Goal: Transaction & Acquisition: Purchase product/service

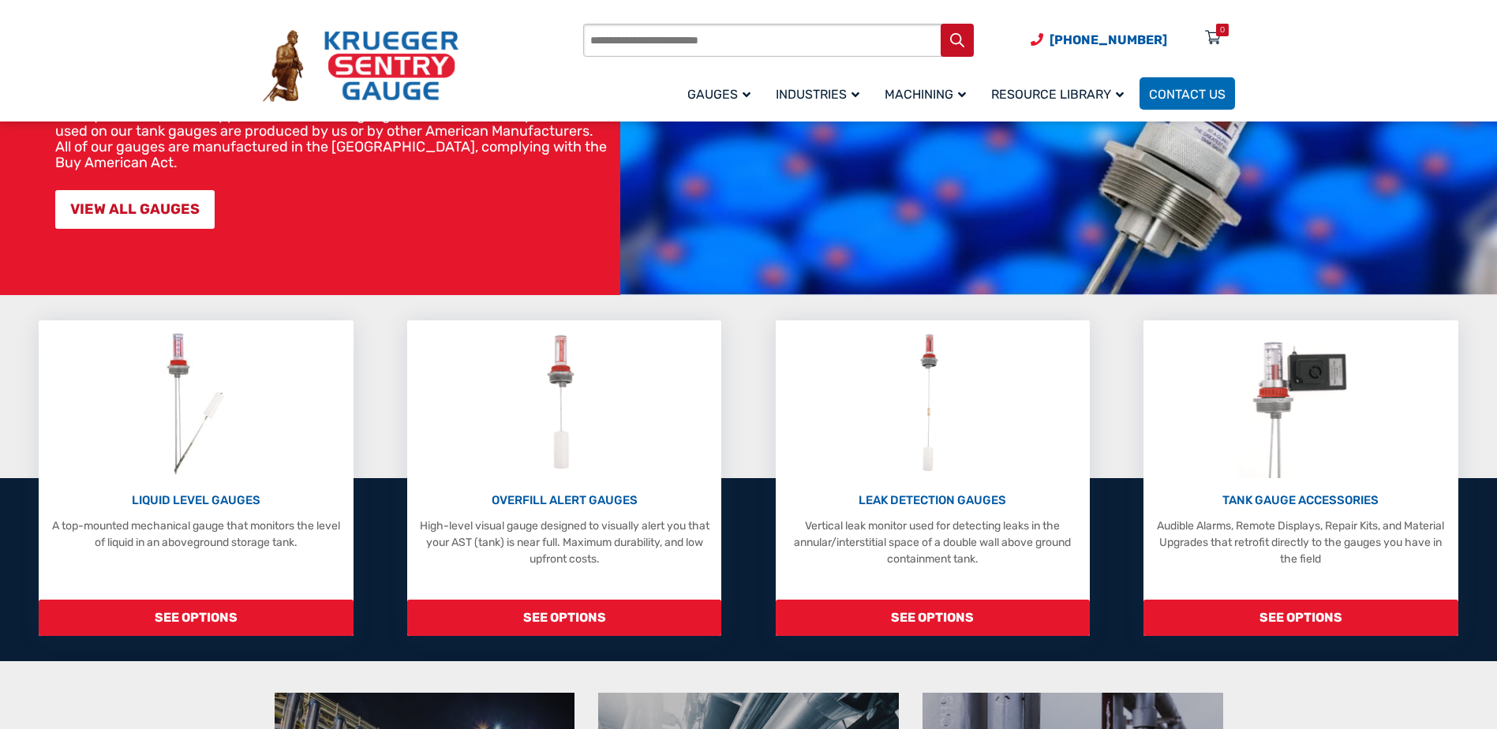
scroll to position [237, 0]
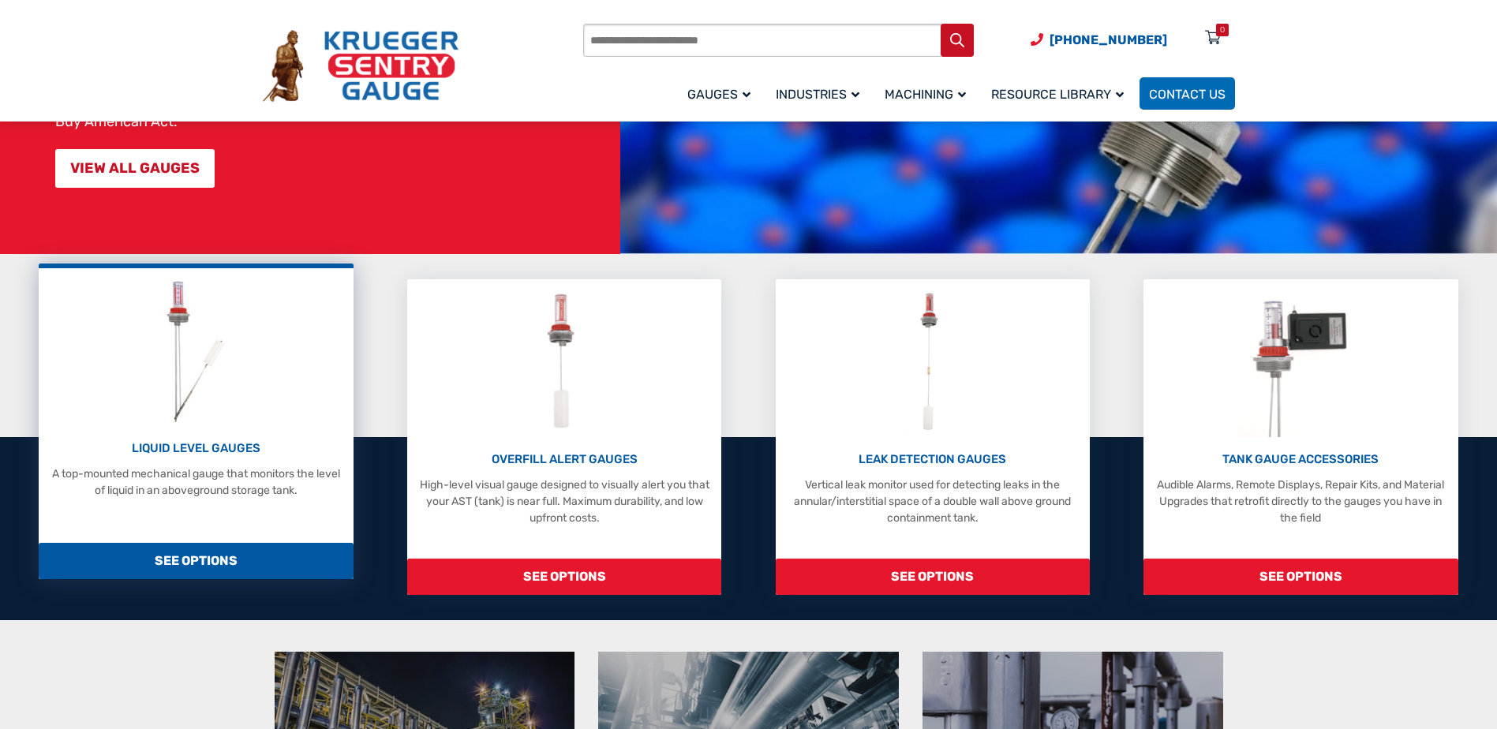
click at [217, 449] on p "LIQUID LEVEL GAUGES" at bounding box center [196, 449] width 298 height 18
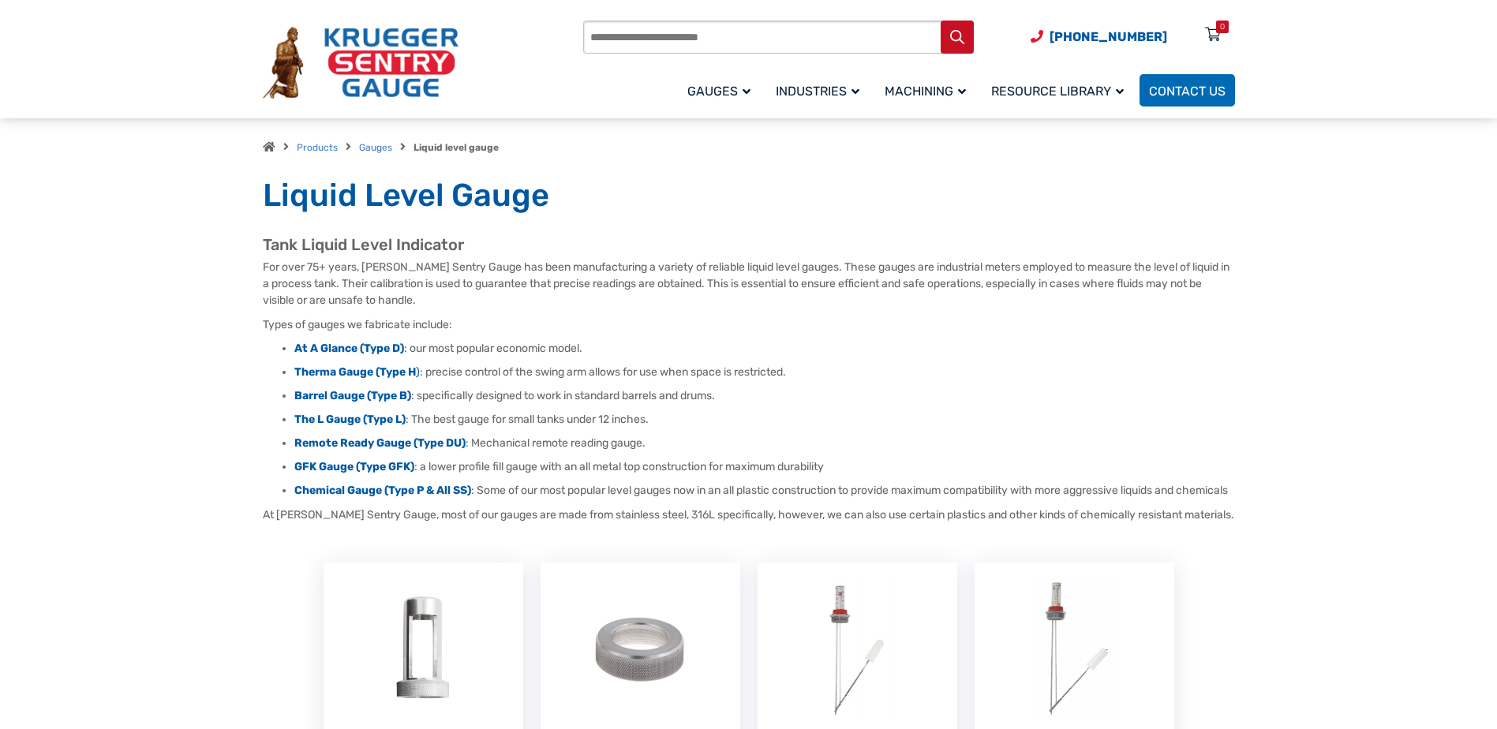
scroll to position [79, 0]
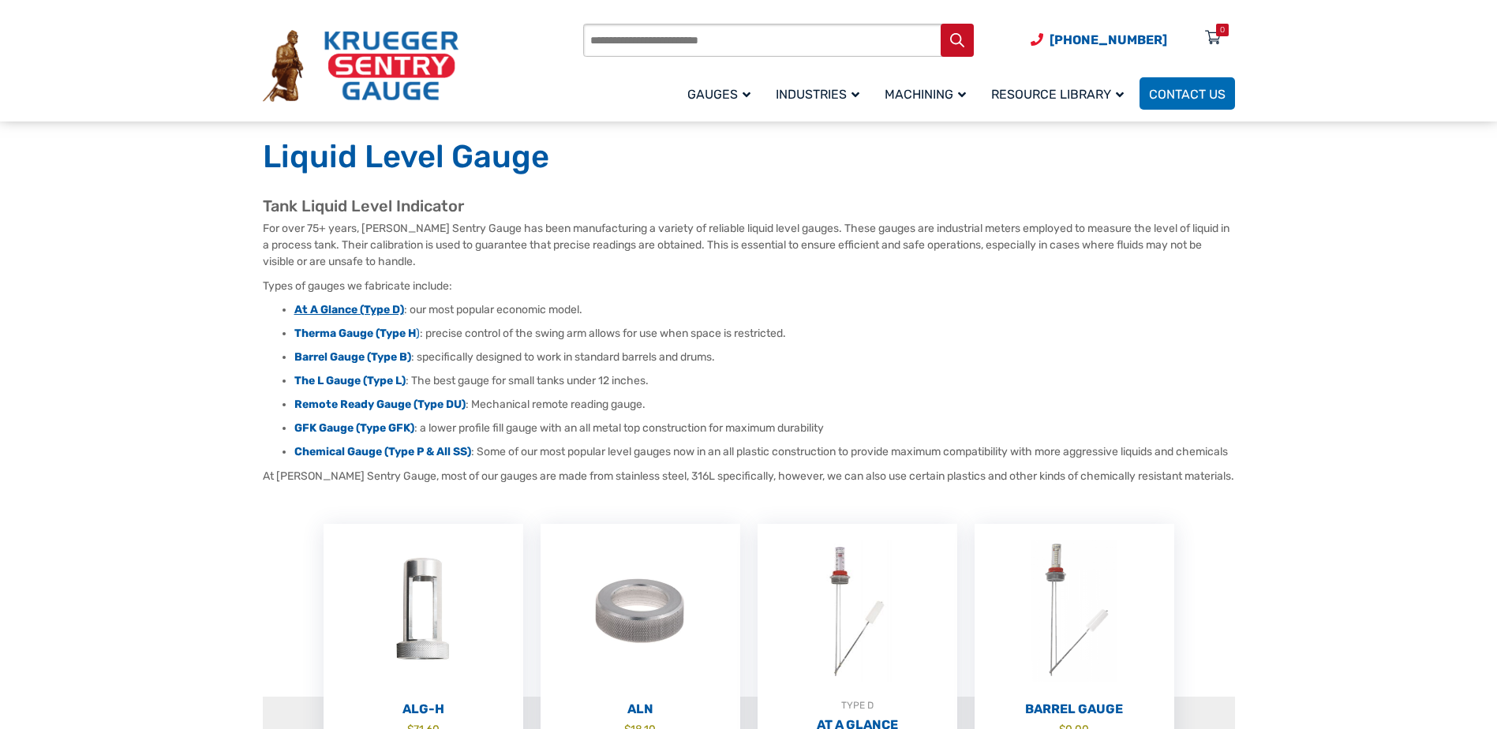
click at [360, 308] on strong "At A Glance (Type D)" at bounding box center [349, 309] width 110 height 13
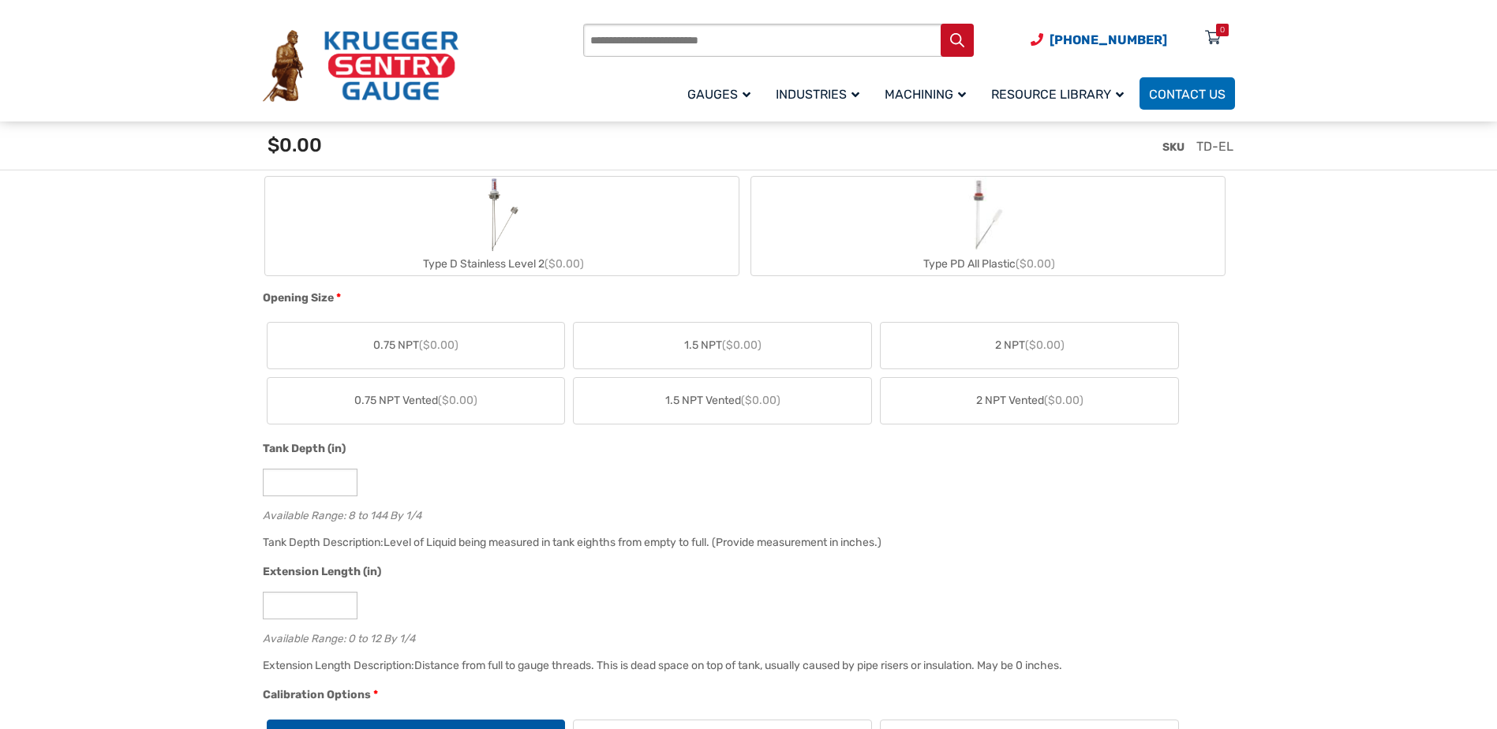
scroll to position [789, 0]
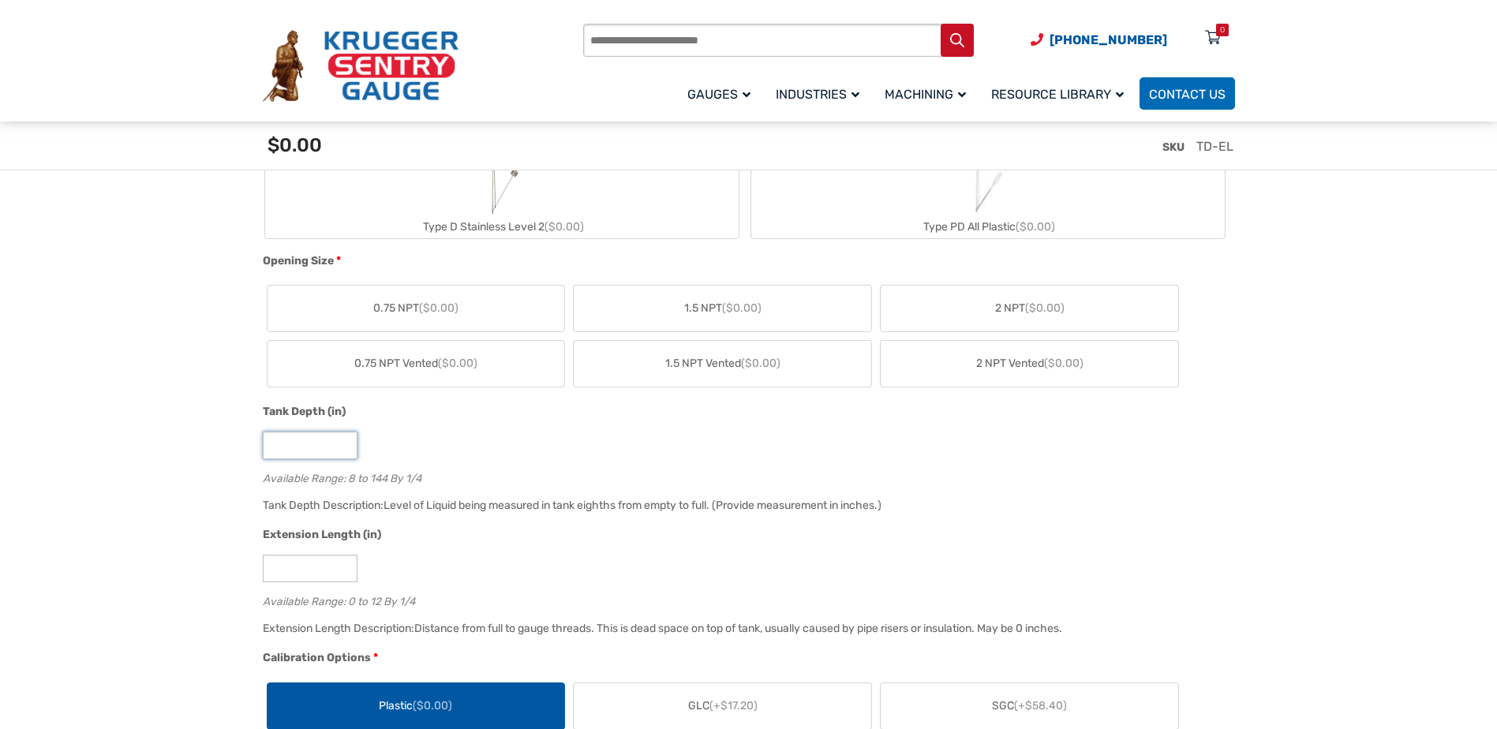
drag, startPoint x: 316, startPoint y: 436, endPoint x: 246, endPoint y: 438, distance: 69.5
type input "**"
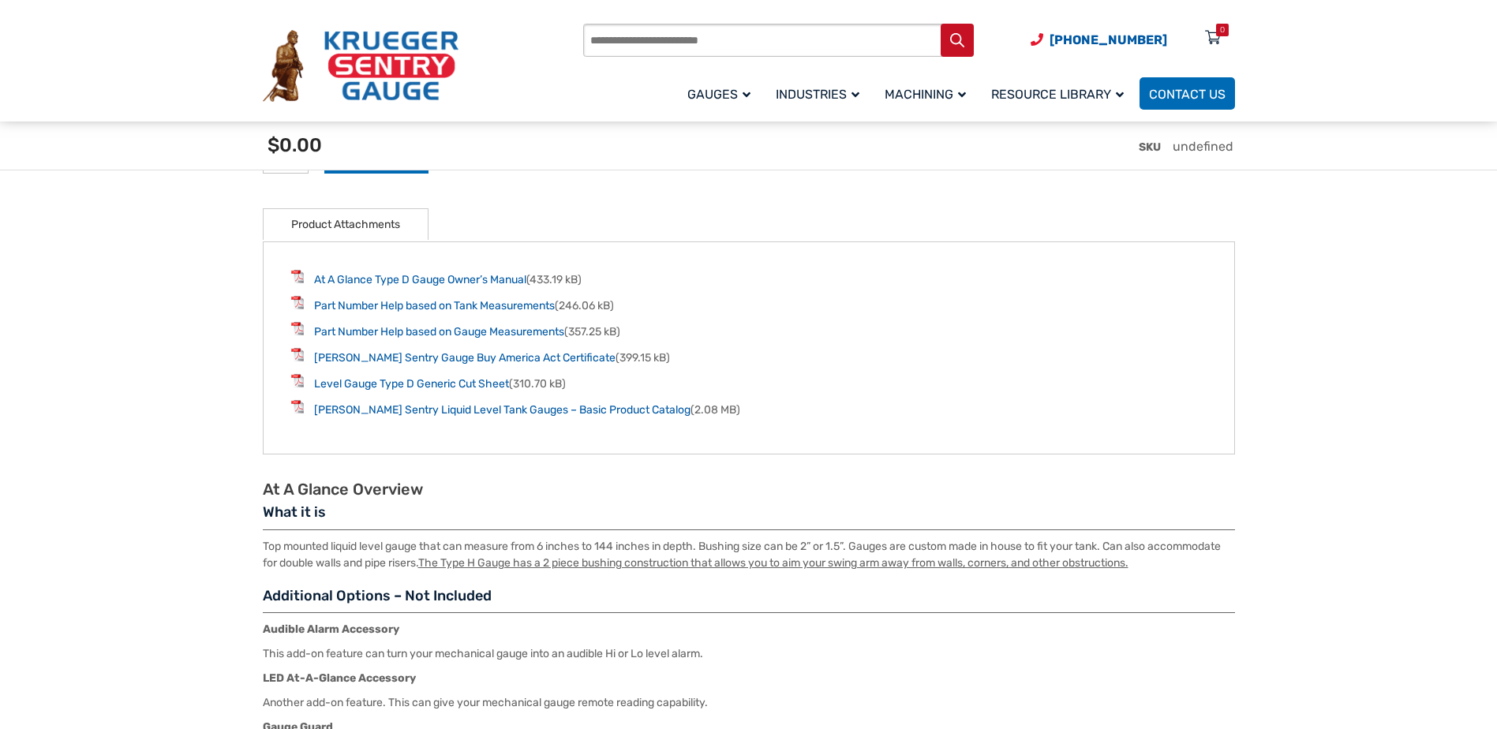
scroll to position [2052, 0]
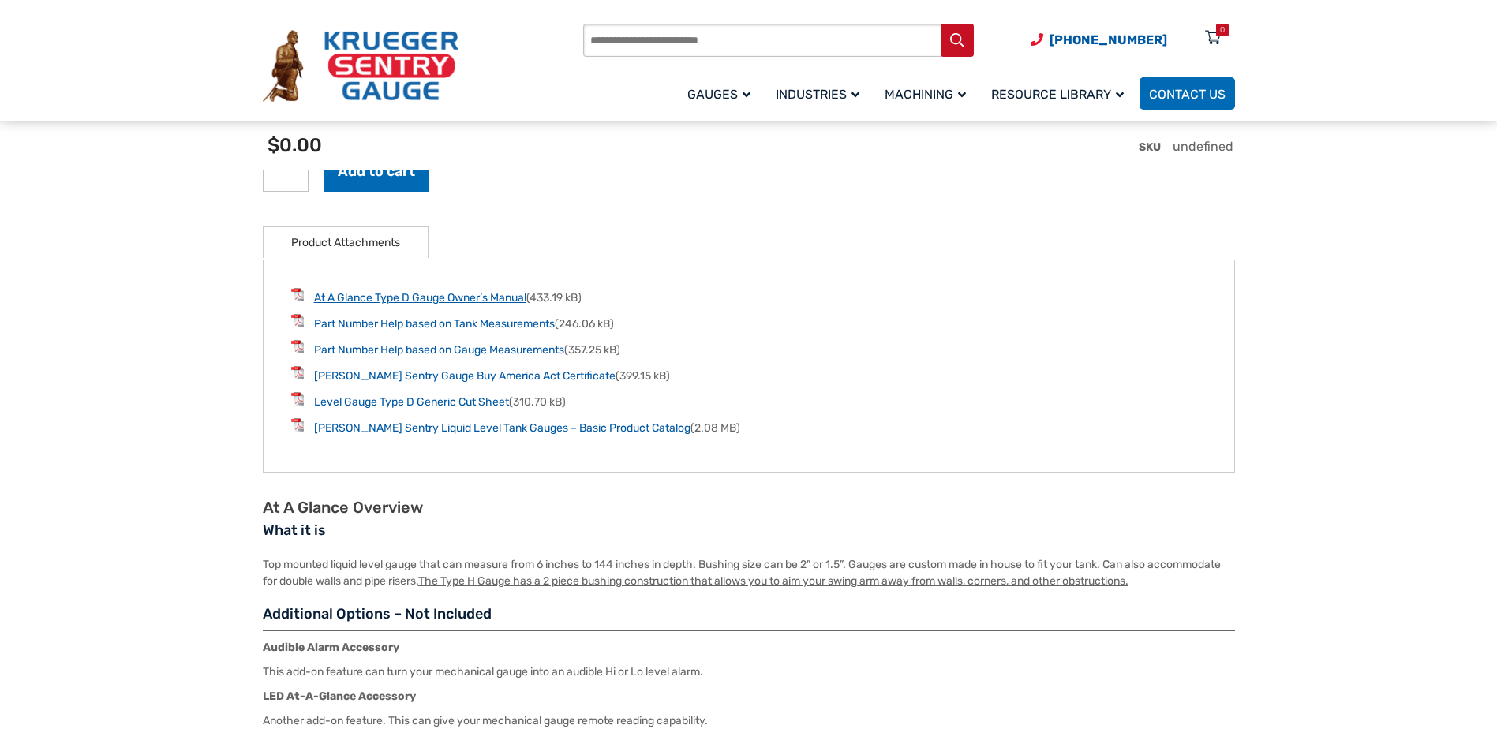
click at [450, 305] on link "At A Glance Type D Gauge Owner’s Manual" at bounding box center [420, 297] width 212 height 13
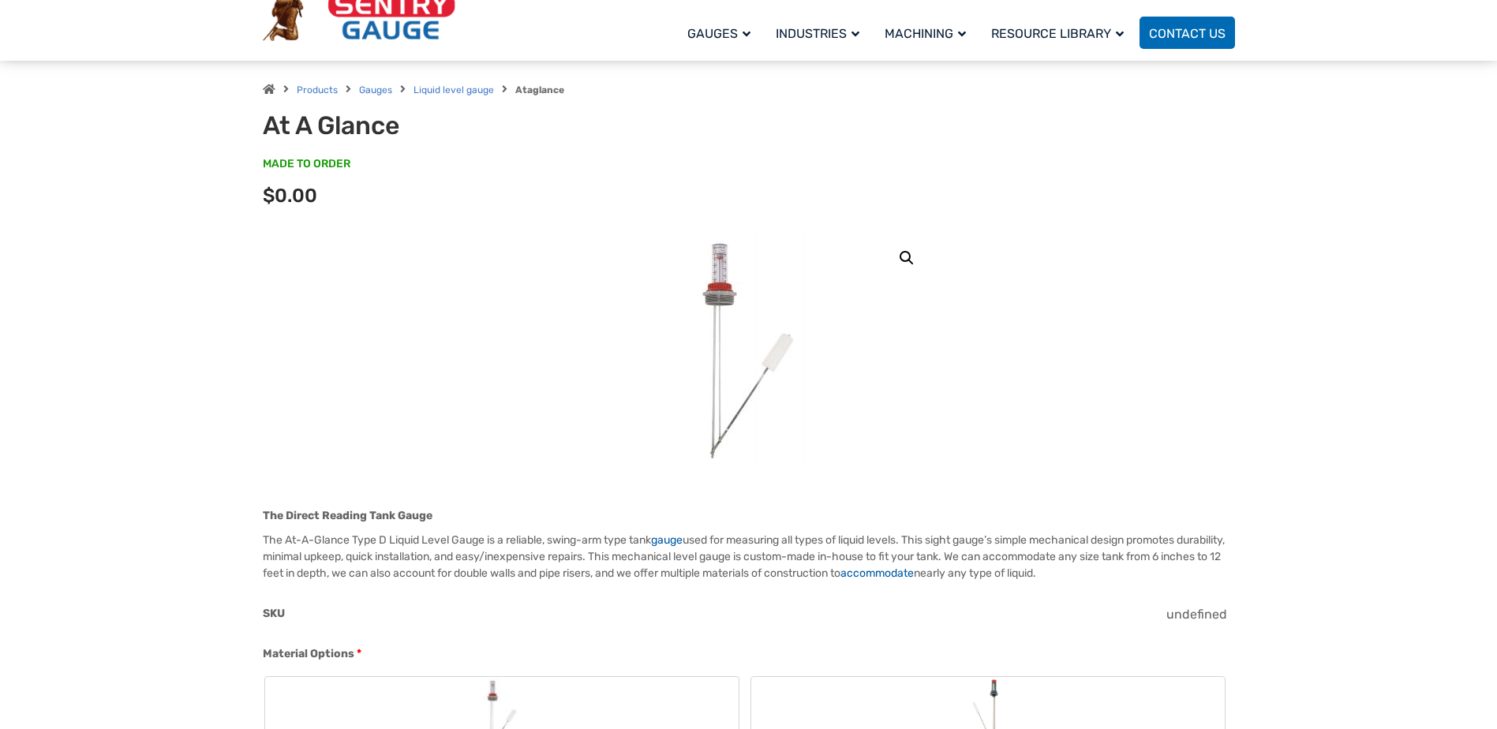
scroll to position [0, 0]
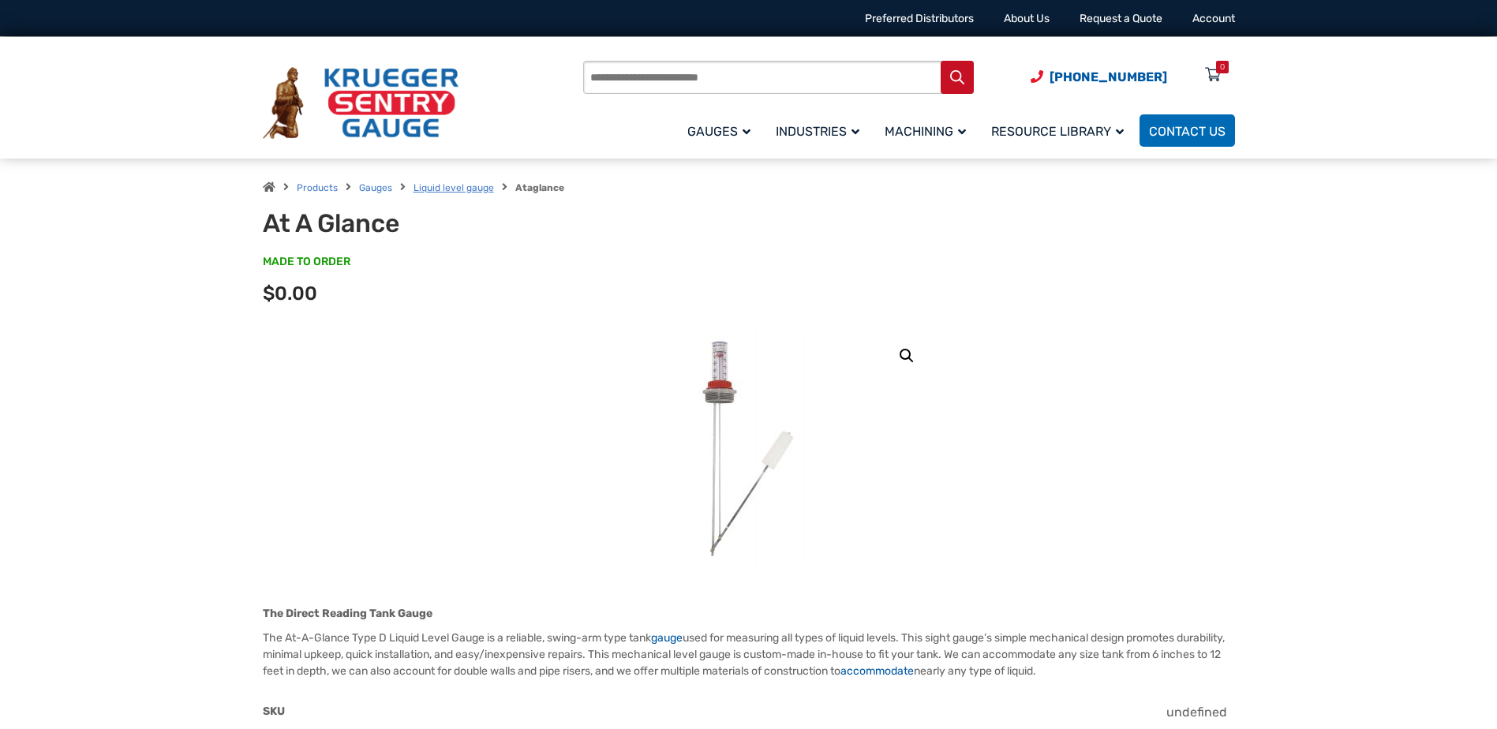
click at [462, 186] on link "Liquid level gauge" at bounding box center [453, 187] width 80 height 11
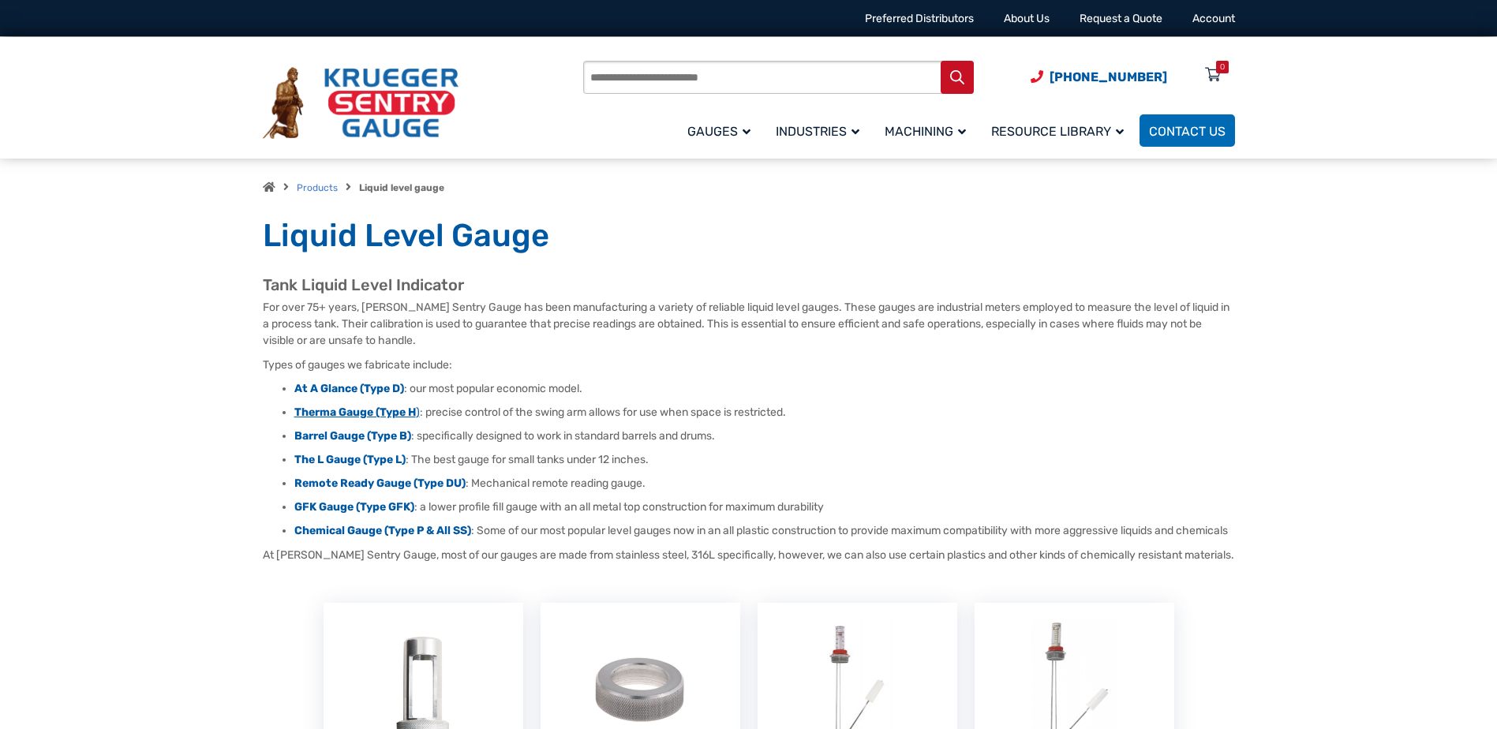
click at [372, 408] on strong "Therma Gauge (Type H" at bounding box center [355, 412] width 122 height 13
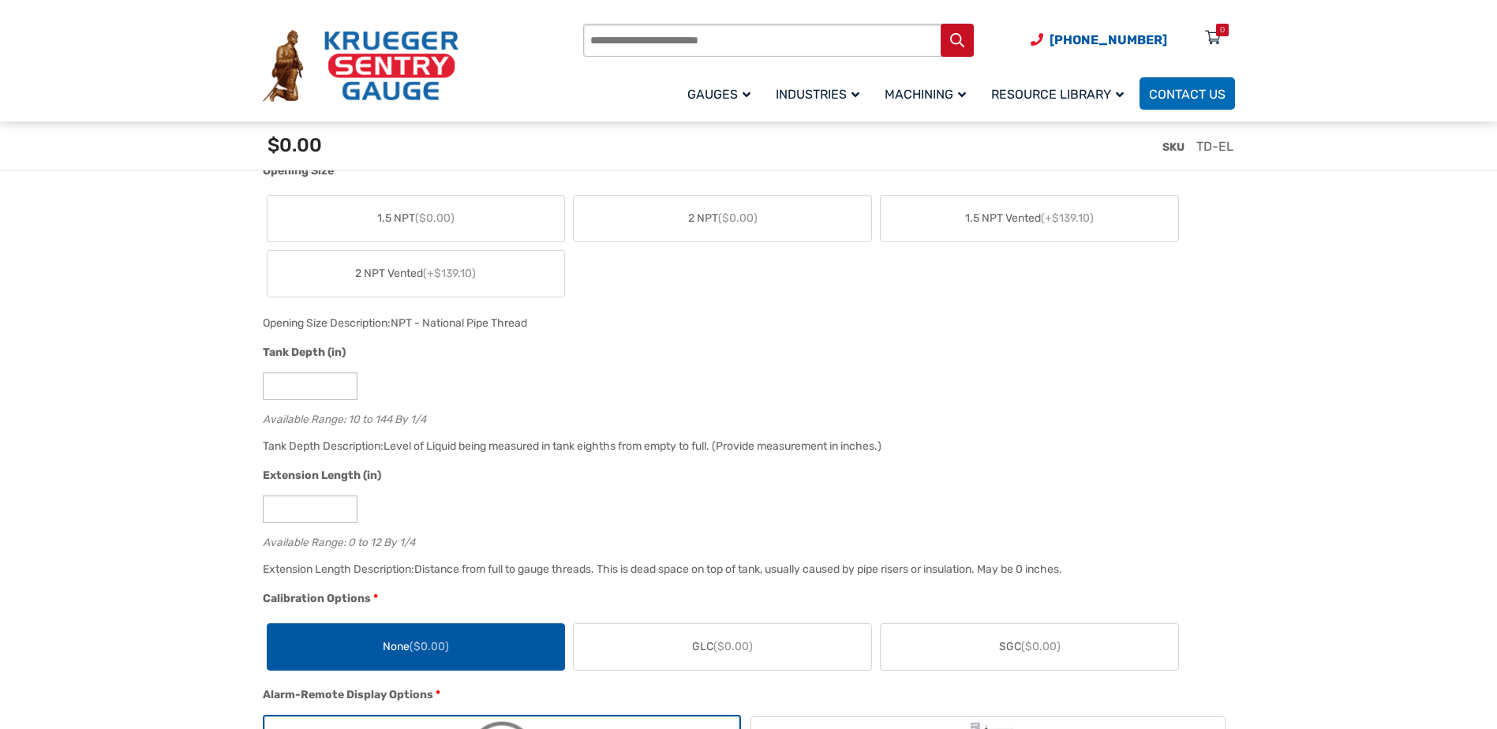
scroll to position [1105, 0]
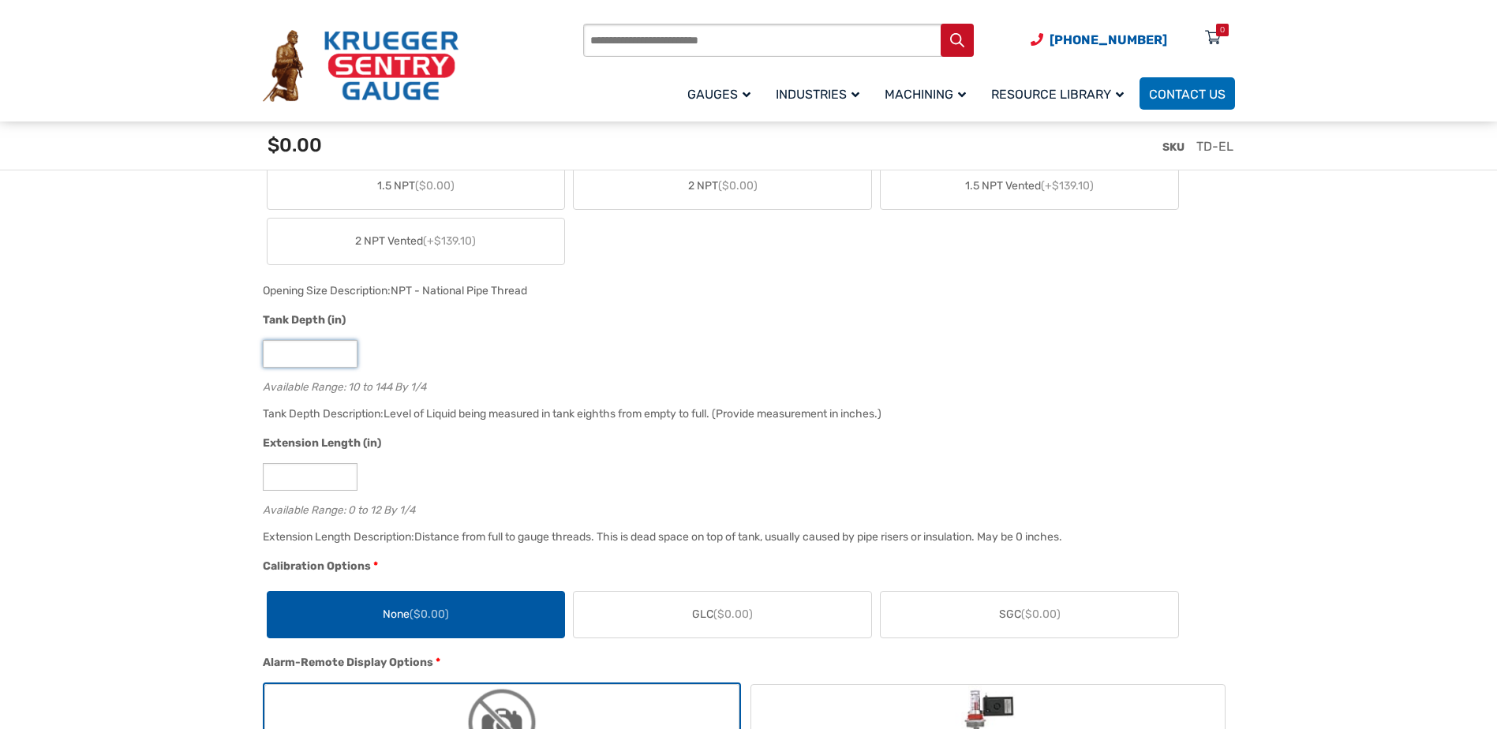
drag, startPoint x: 301, startPoint y: 354, endPoint x: 166, endPoint y: 358, distance: 134.2
click at [646, 368] on div "**" at bounding box center [745, 354] width 964 height 28
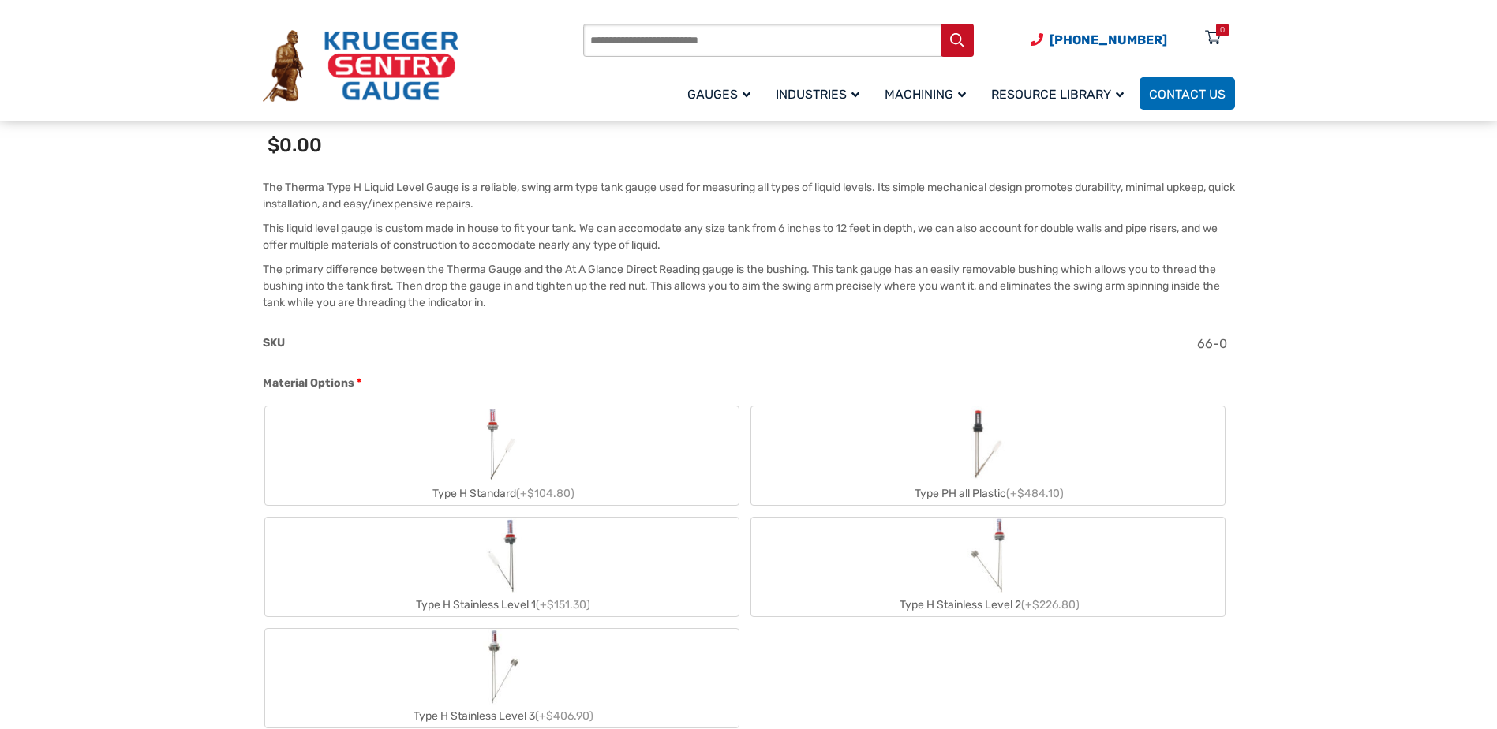
scroll to position [473, 0]
click at [598, 451] on label "Type H Standard (+$104.80)" at bounding box center [501, 454] width 473 height 99
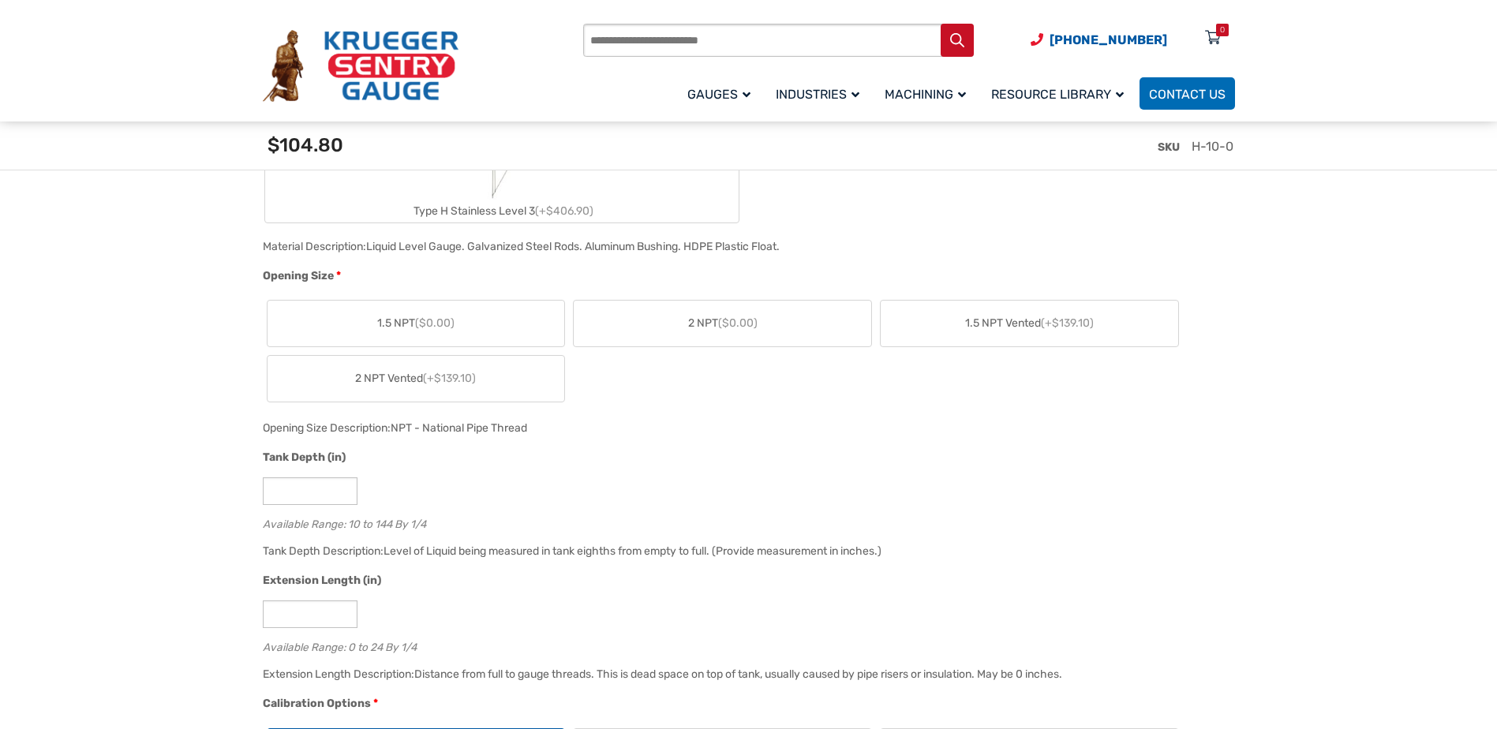
scroll to position [1026, 0]
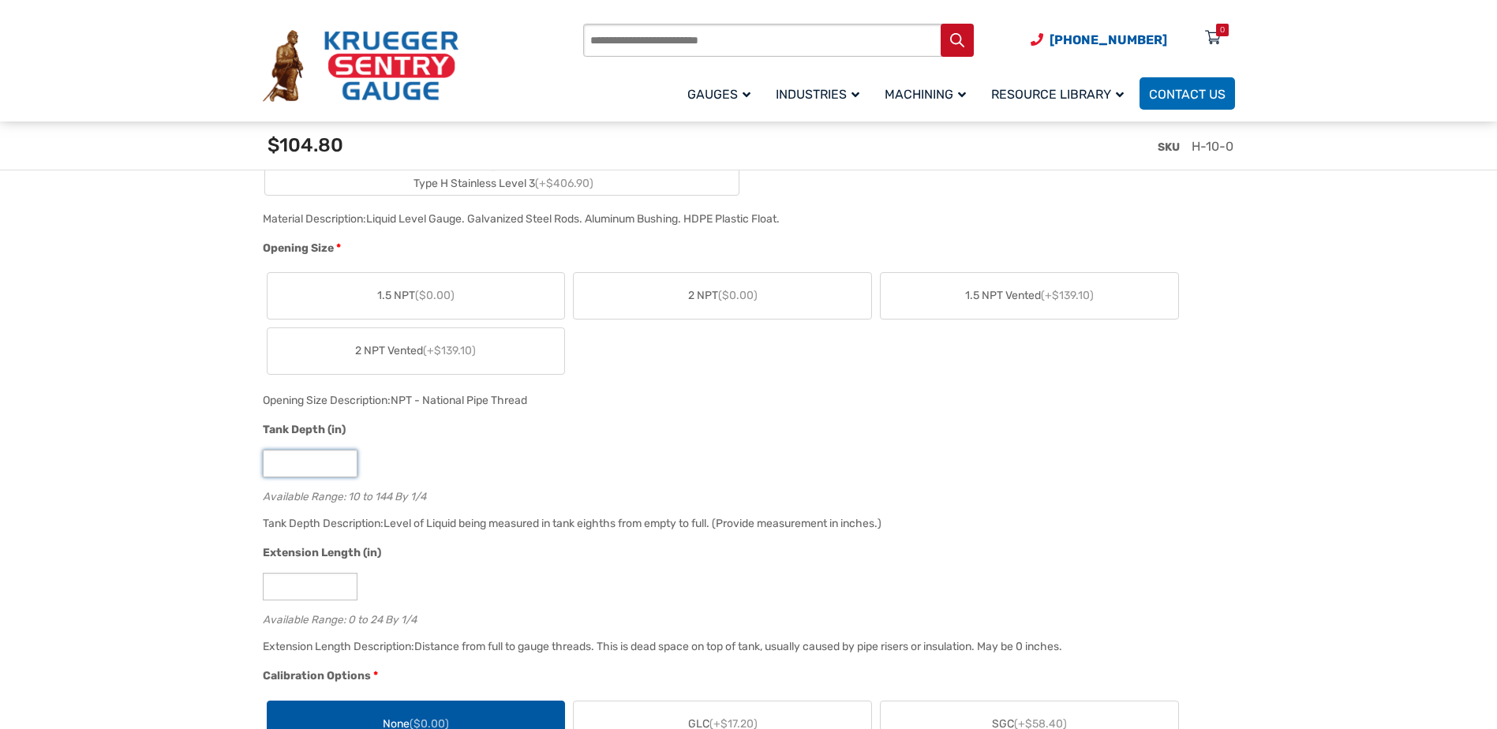
drag, startPoint x: 322, startPoint y: 459, endPoint x: 178, endPoint y: 458, distance: 144.4
type input "**"
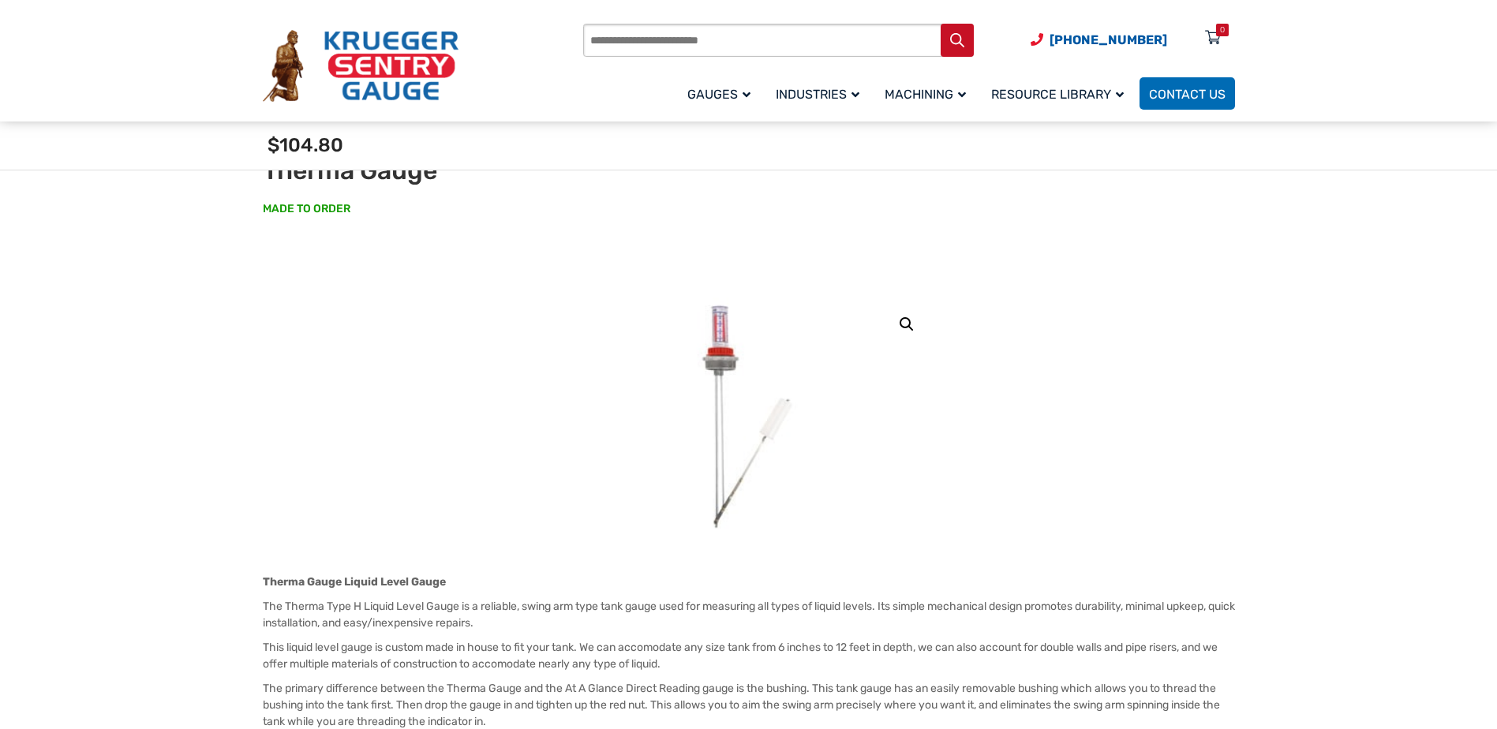
scroll to position [0, 0]
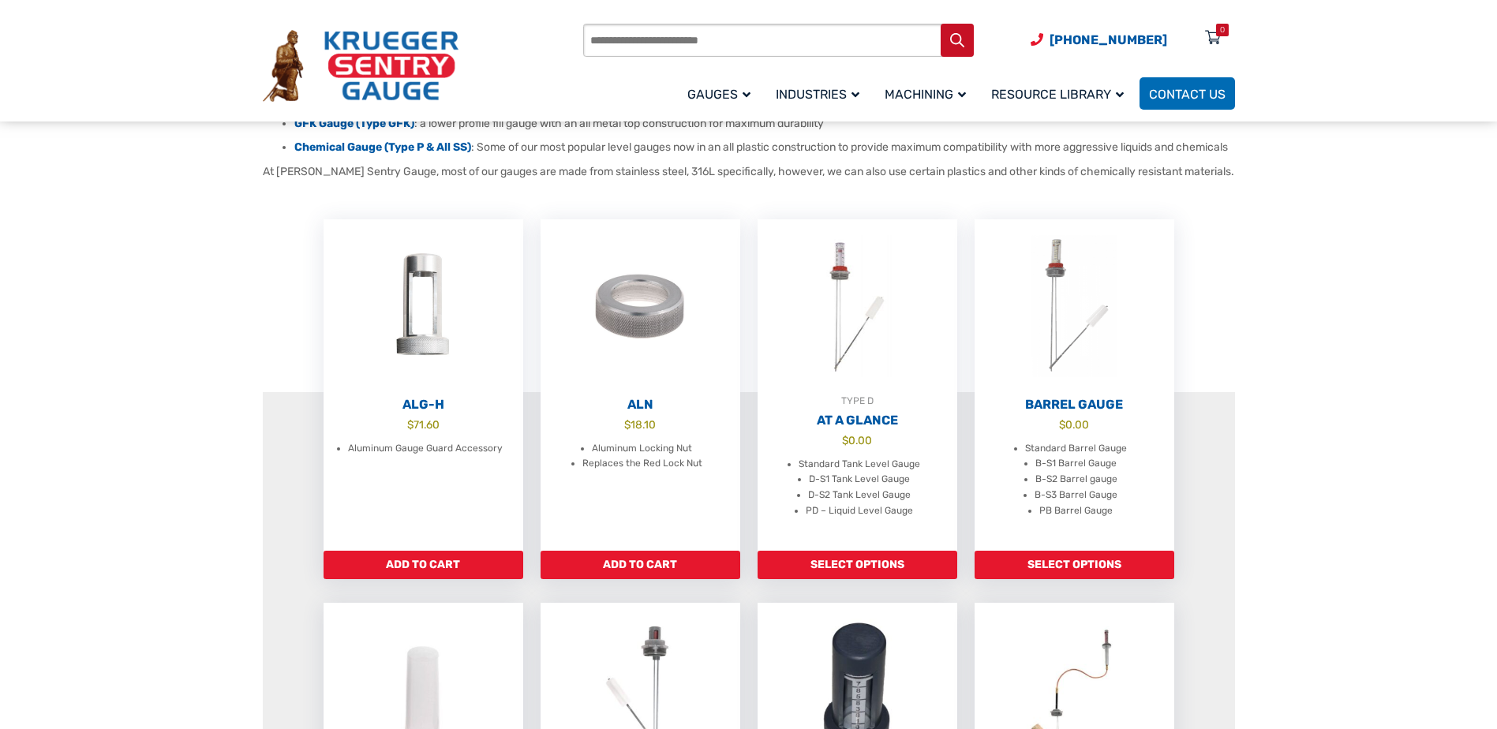
scroll to position [473, 0]
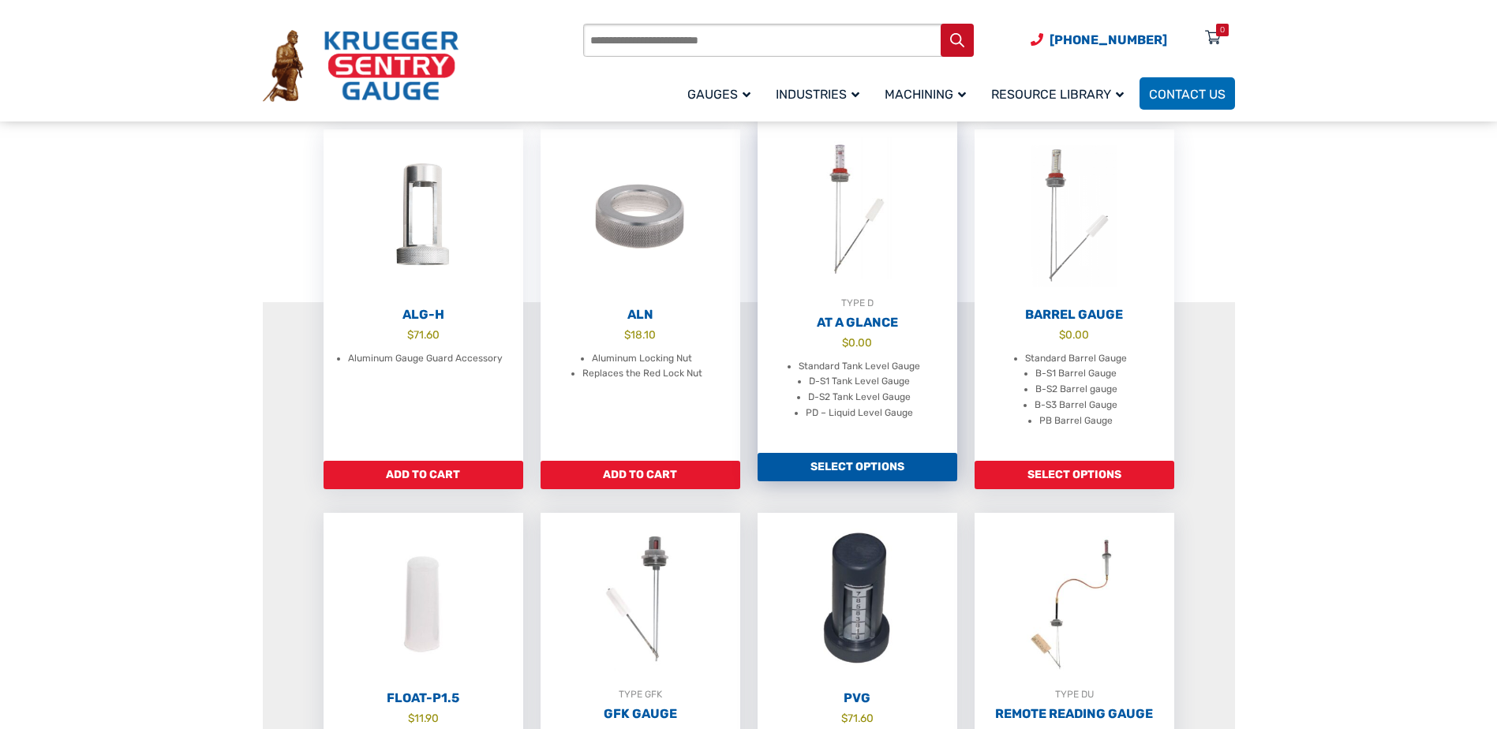
click at [877, 295] on img at bounding box center [858, 209] width 200 height 174
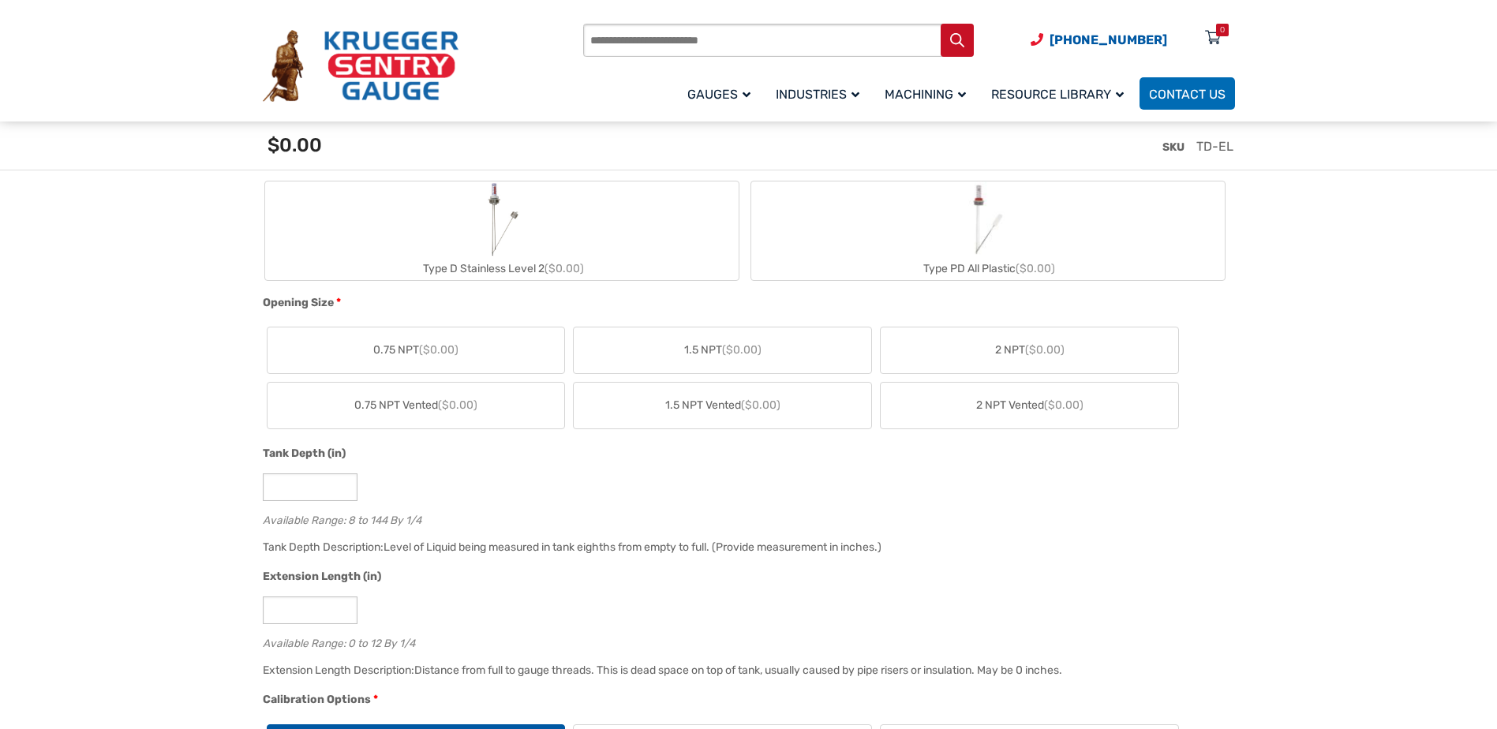
scroll to position [789, 0]
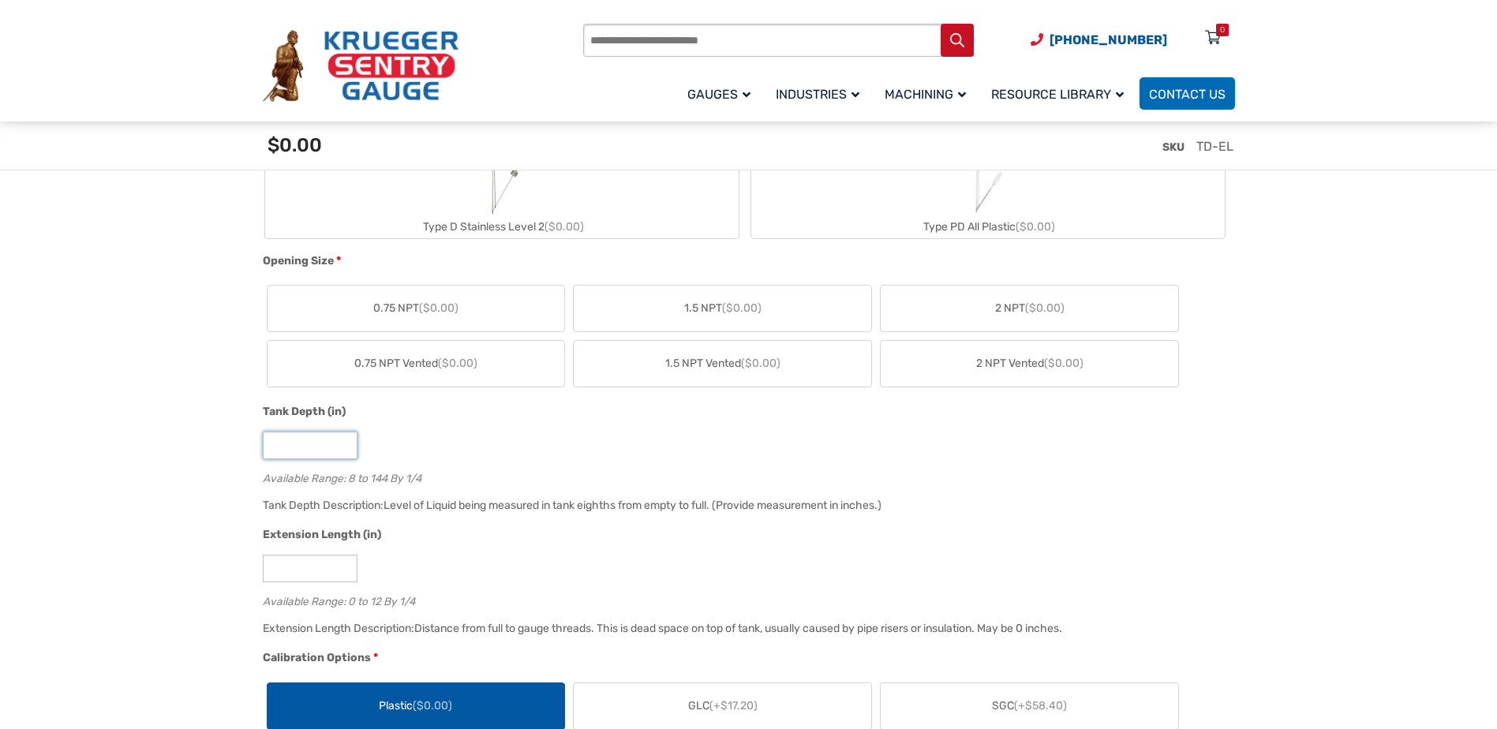
drag, startPoint x: 314, startPoint y: 440, endPoint x: 205, endPoint y: 445, distance: 109.0
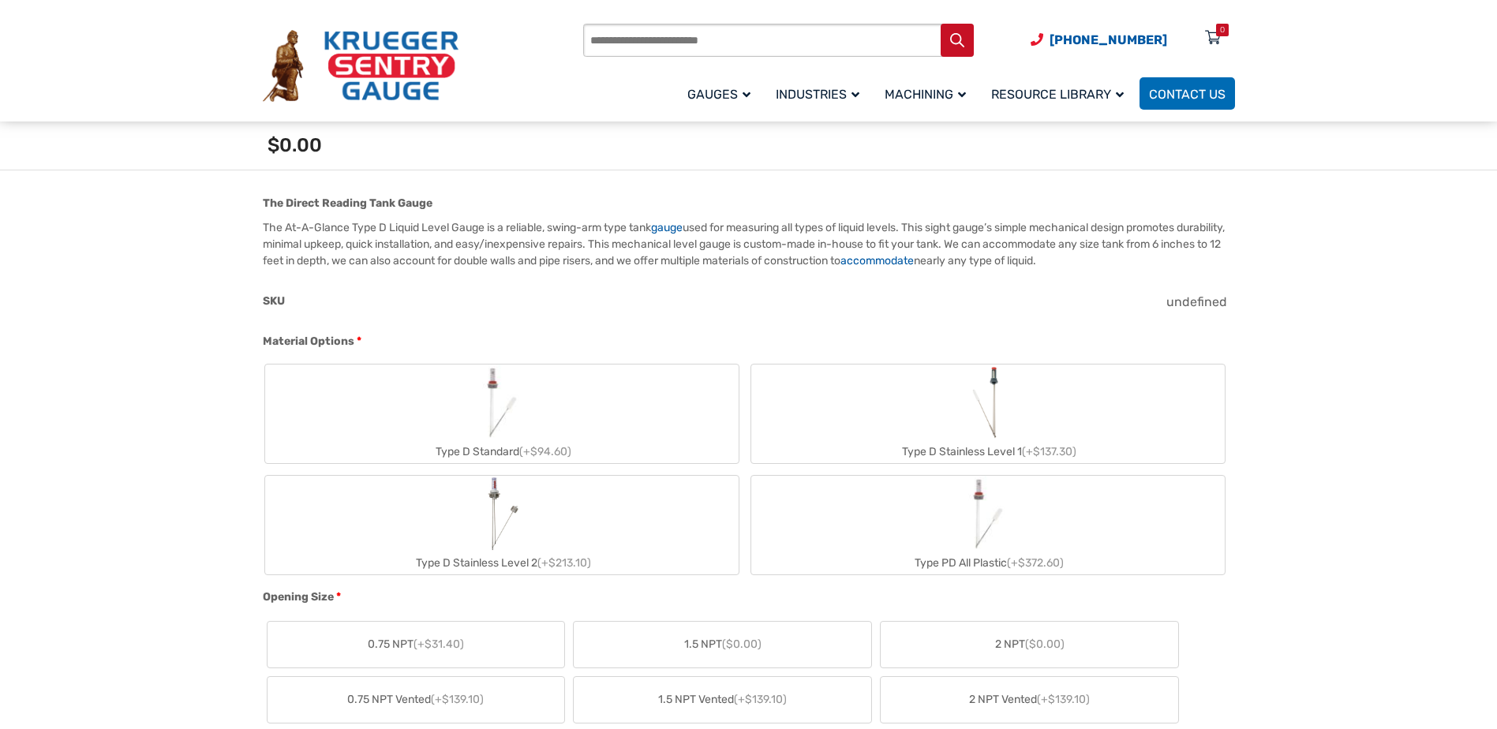
scroll to position [473, 0]
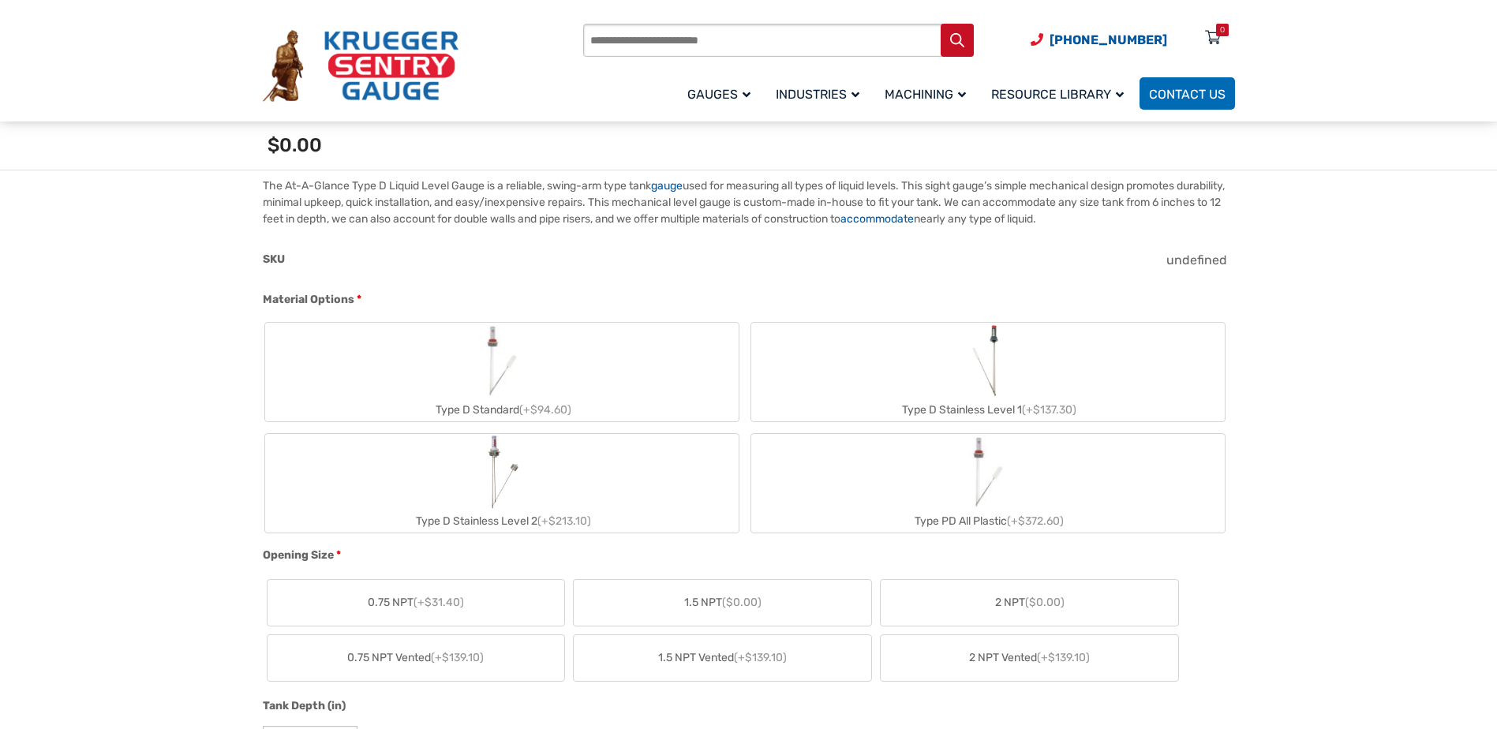
click at [573, 381] on label "Type D Standard (+$94.60)" at bounding box center [501, 372] width 473 height 99
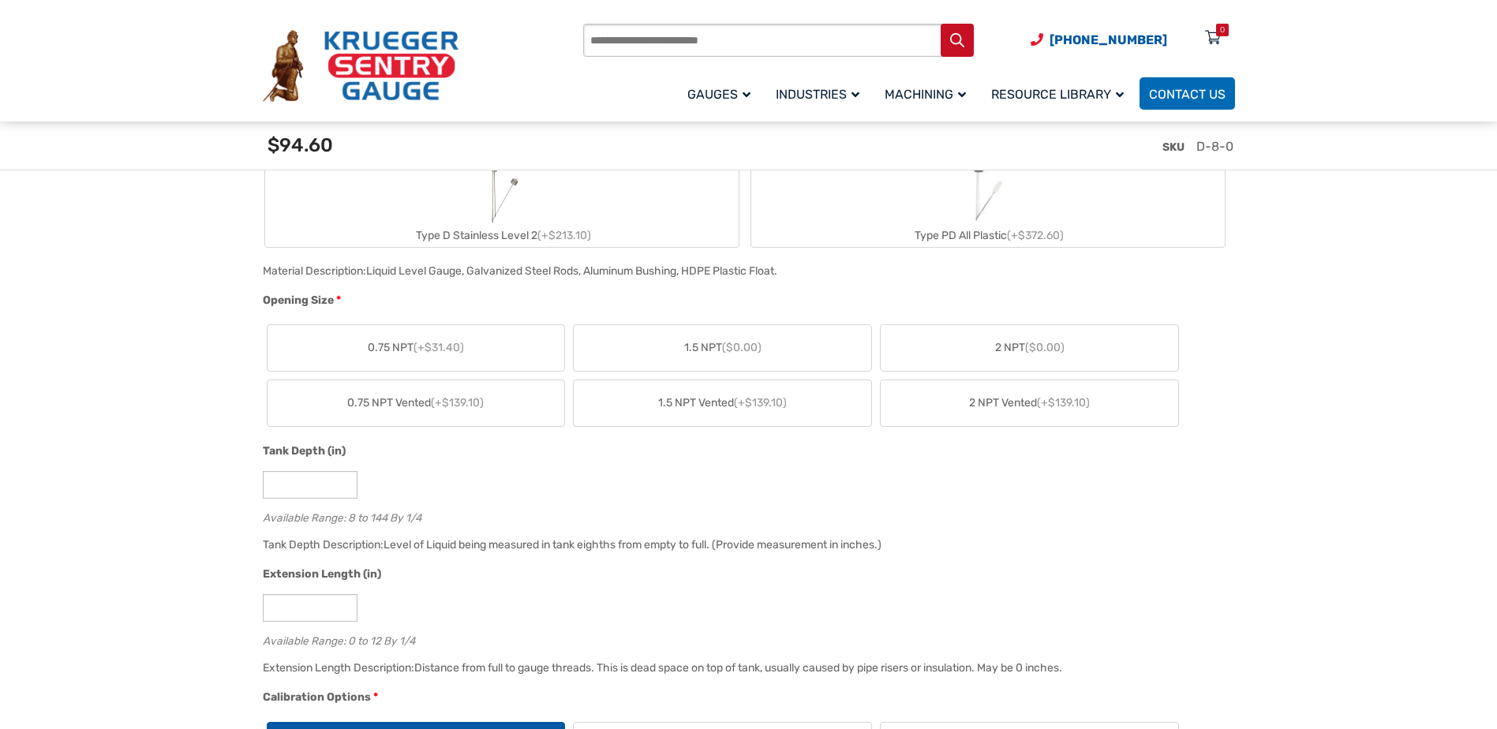
scroll to position [789, 0]
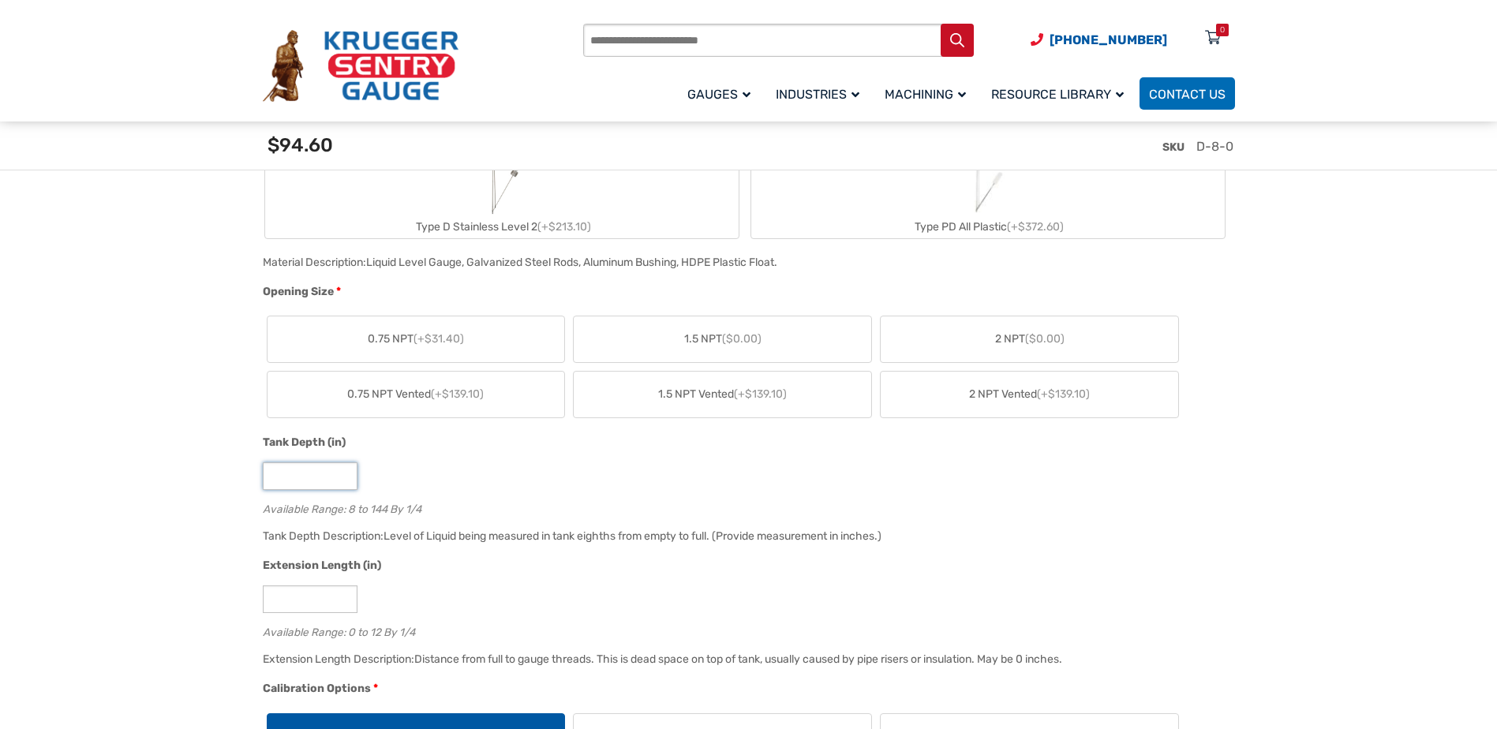
drag, startPoint x: 297, startPoint y: 473, endPoint x: 218, endPoint y: 464, distance: 79.5
type input "**"
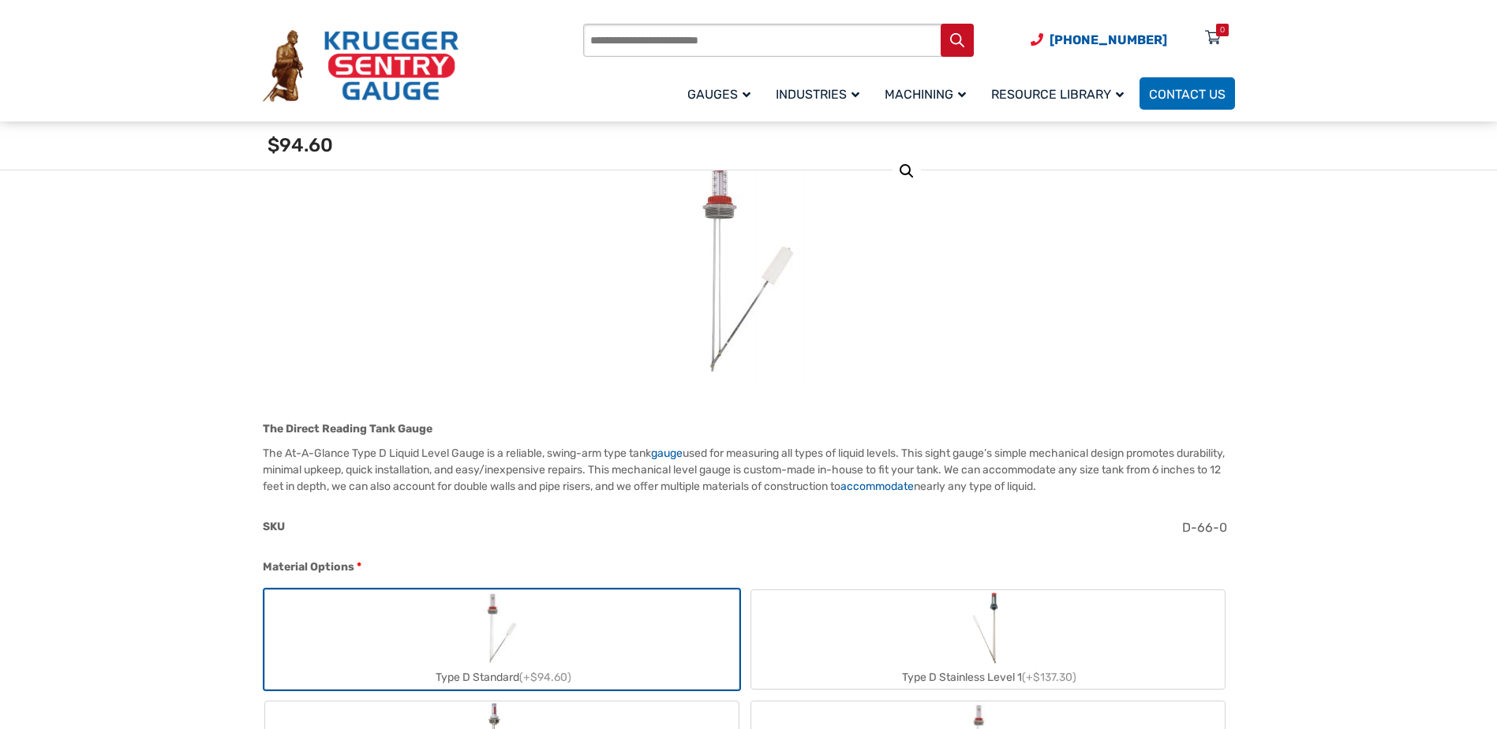
scroll to position [158, 0]
